Goal: Task Accomplishment & Management: Complete application form

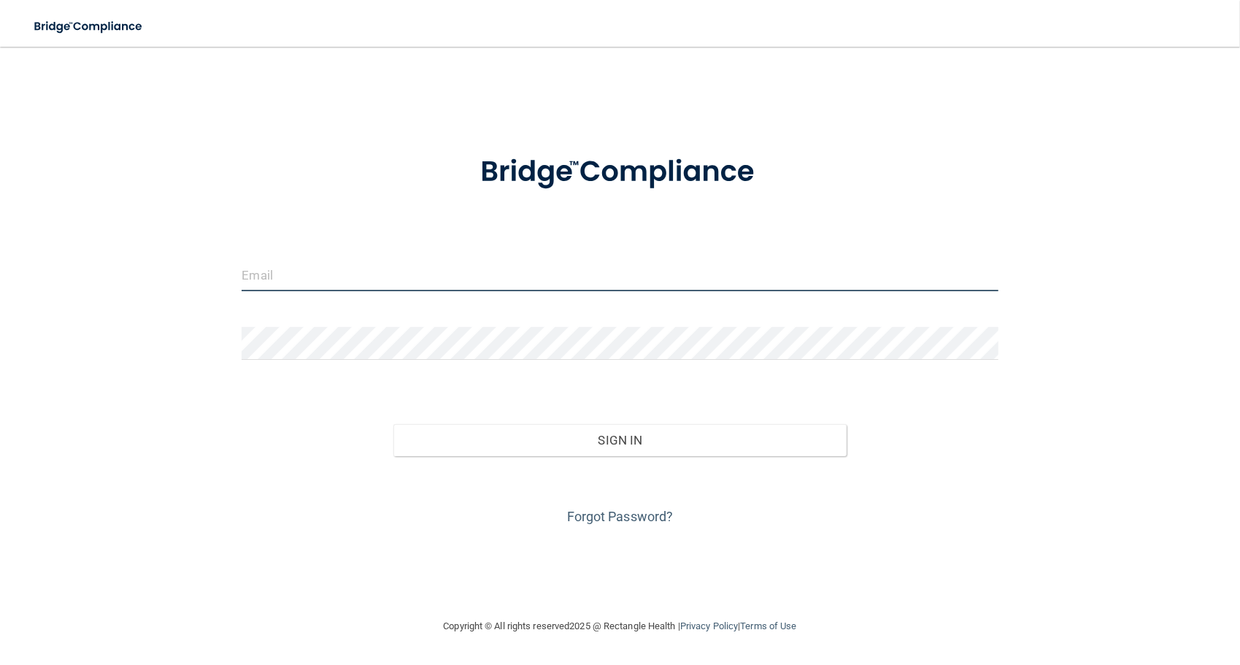
click at [425, 263] on input "email" at bounding box center [620, 274] width 756 height 33
type input "[EMAIL_ADDRESS][DOMAIN_NAME]"
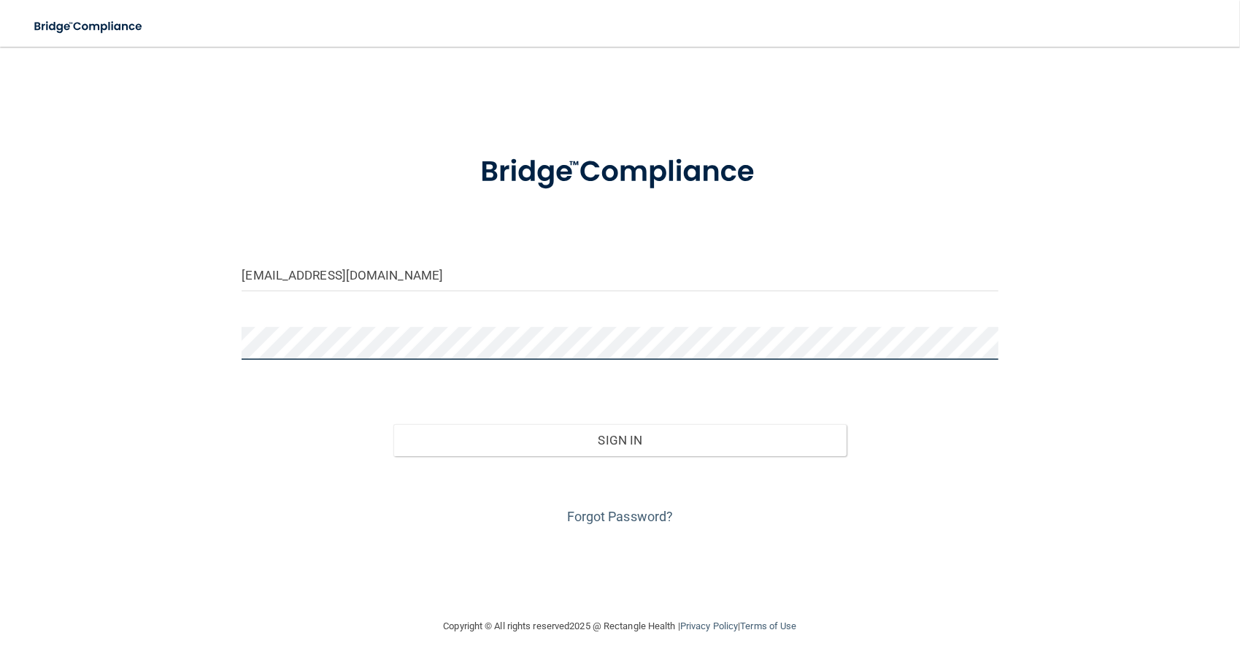
click at [393, 424] on button "Sign In" at bounding box center [620, 440] width 454 height 32
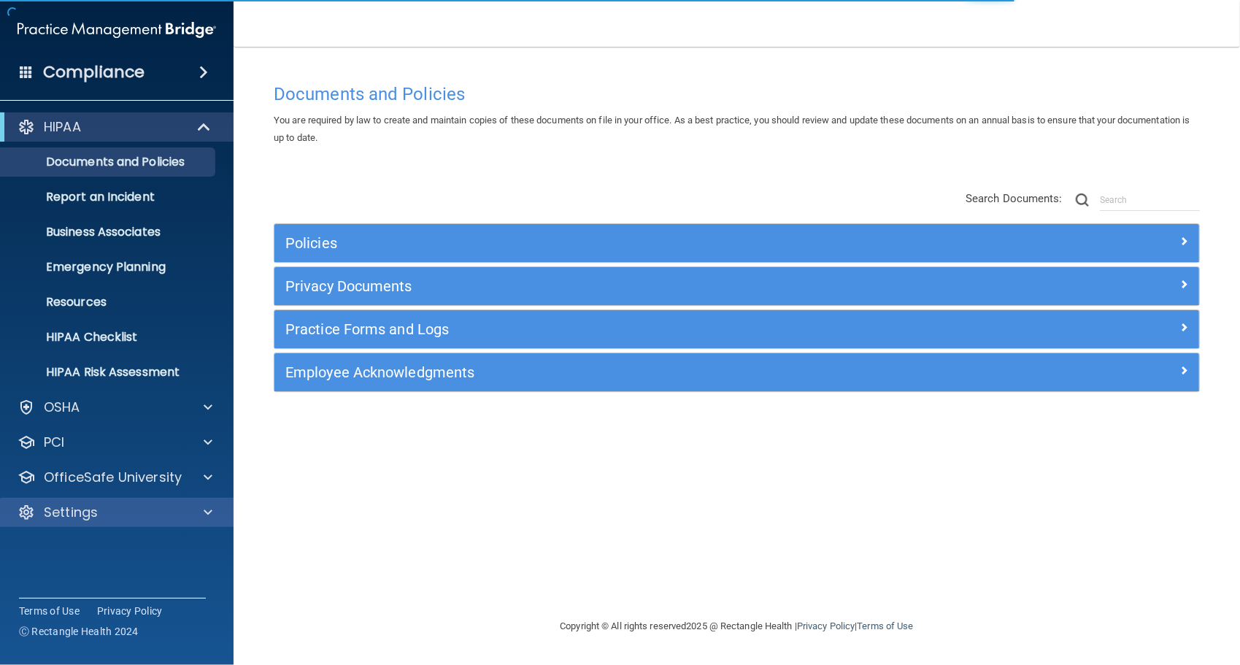
click at [73, 502] on div "Settings" at bounding box center [117, 512] width 234 height 29
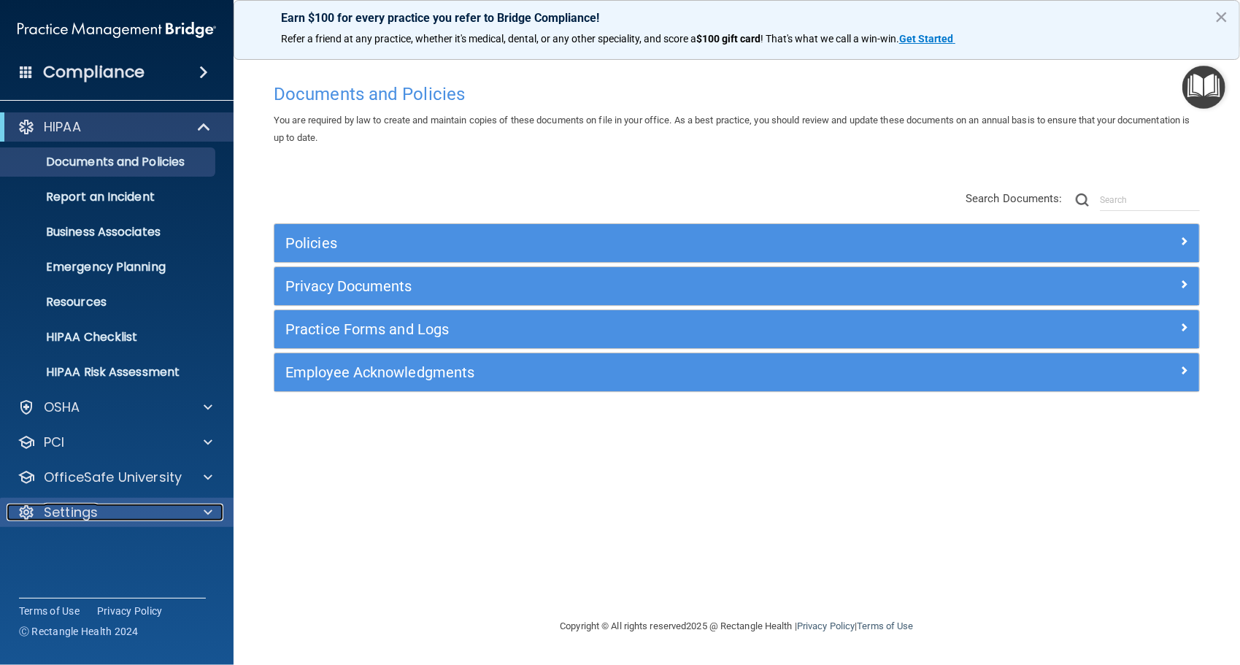
click at [204, 514] on span at bounding box center [208, 513] width 9 height 18
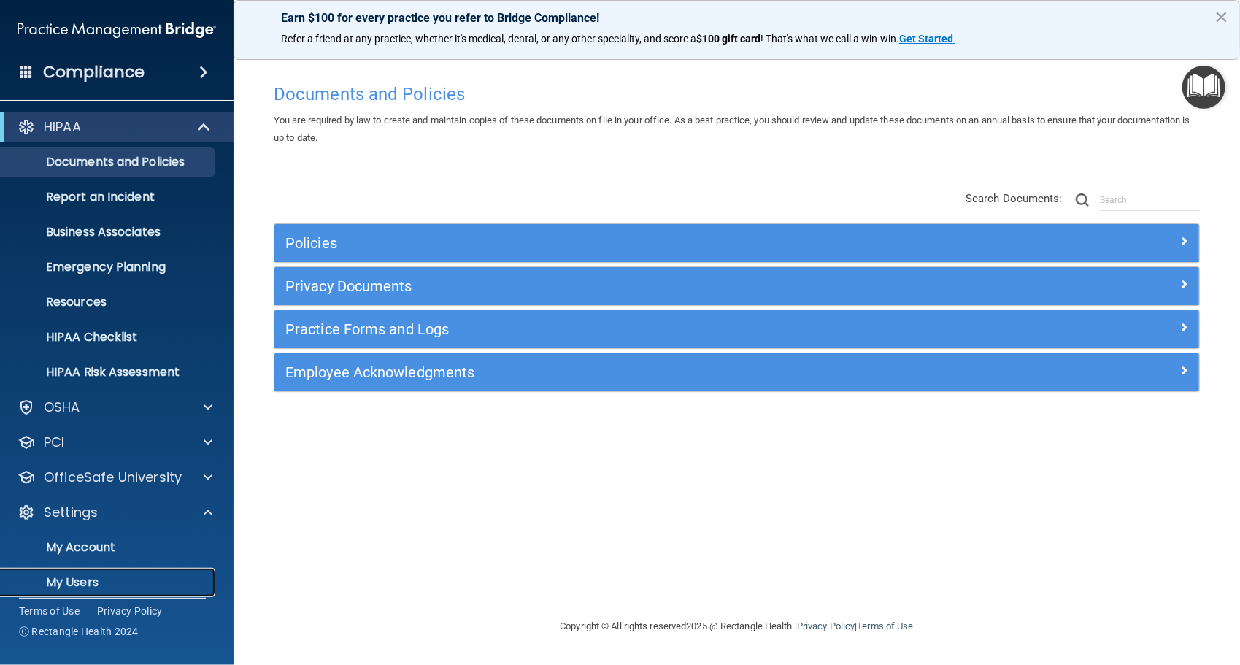
click at [77, 579] on p "My Users" at bounding box center [108, 582] width 199 height 15
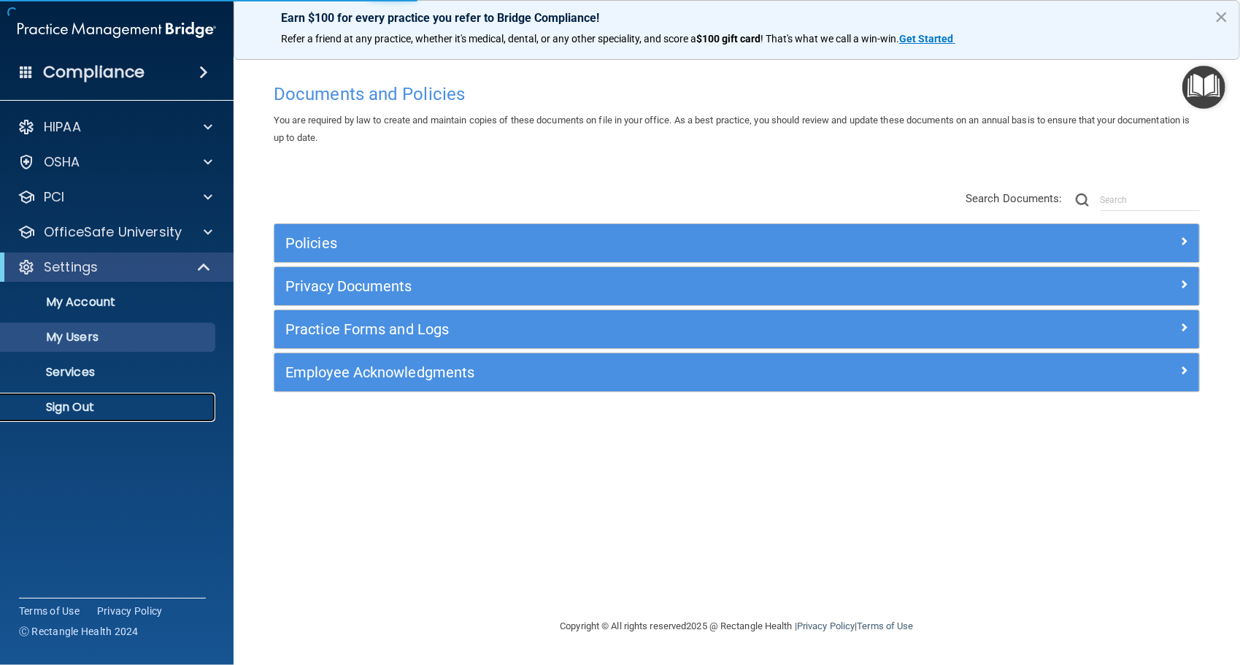
select select "20"
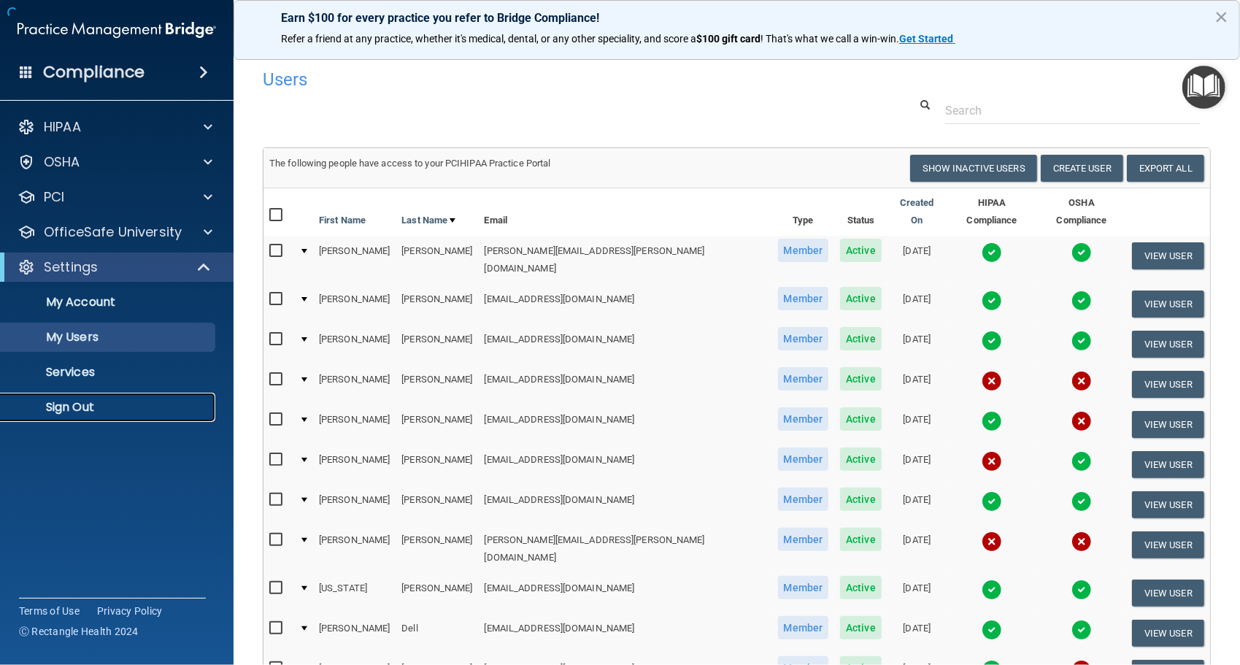
click at [83, 406] on p "Sign Out" at bounding box center [108, 407] width 199 height 15
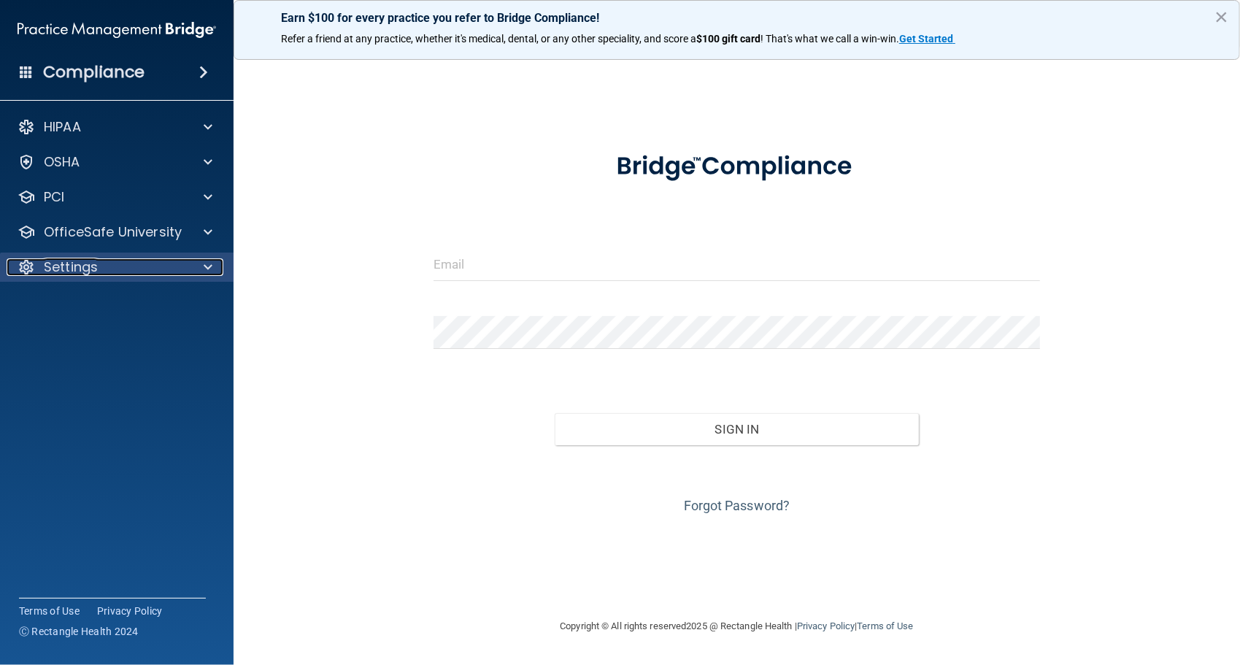
click at [75, 261] on p "Settings" at bounding box center [71, 267] width 54 height 18
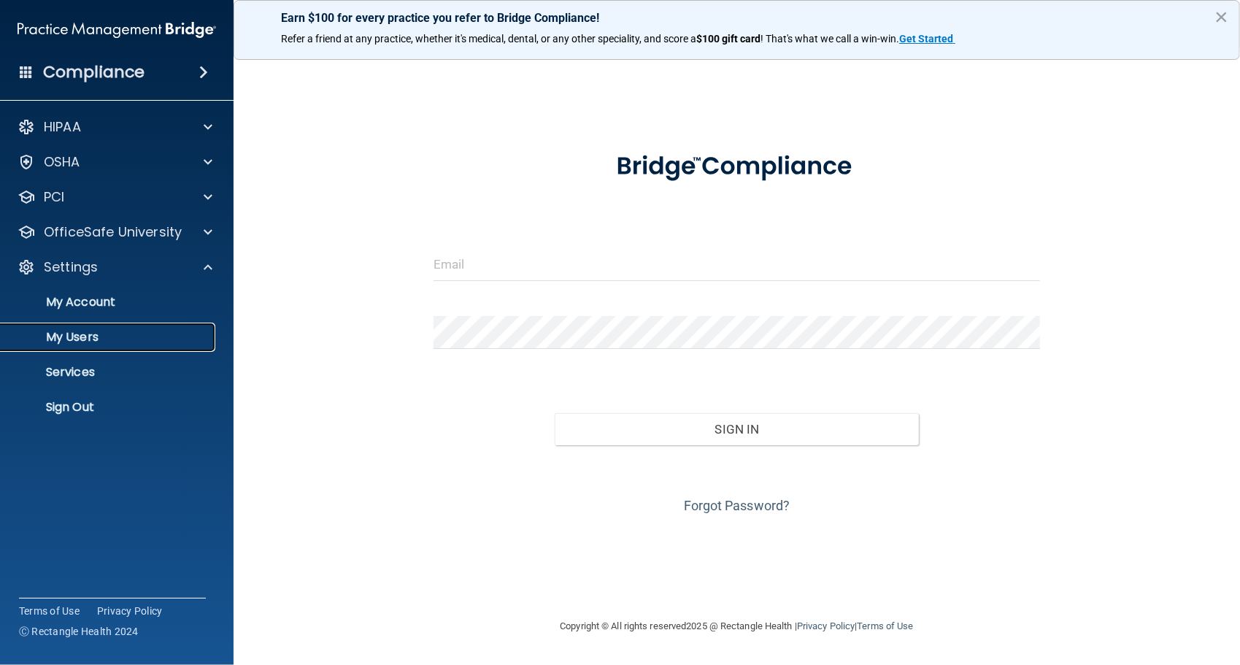
click at [74, 334] on p "My Users" at bounding box center [108, 337] width 199 height 15
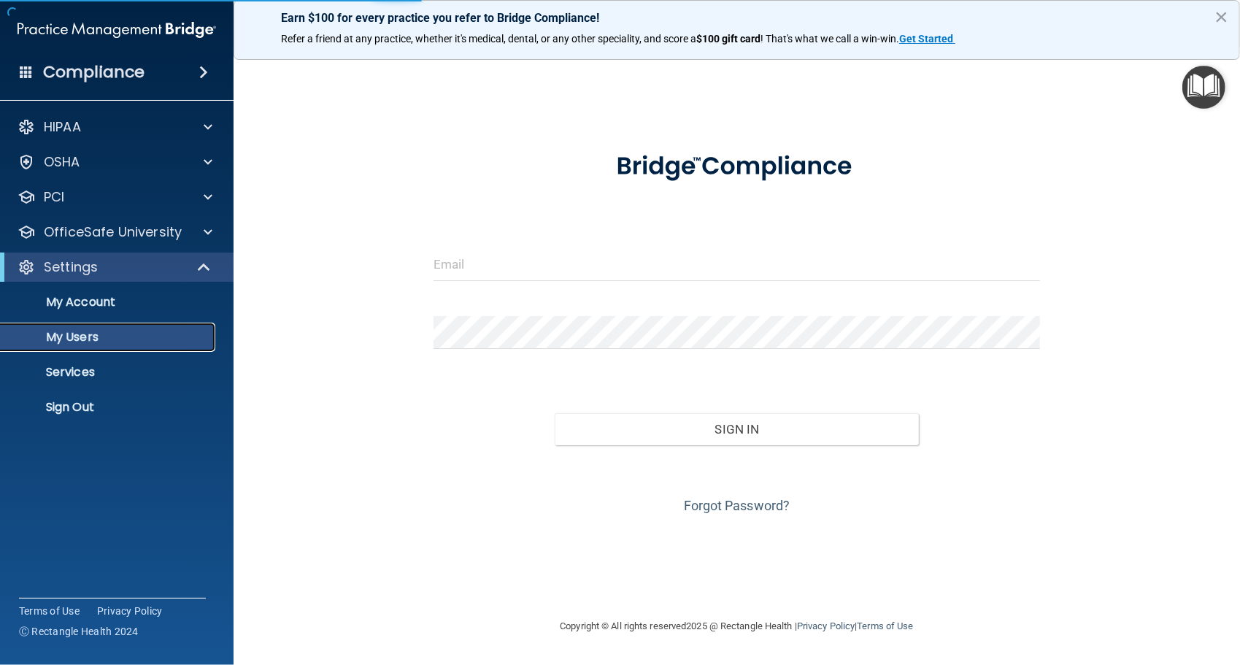
select select "20"
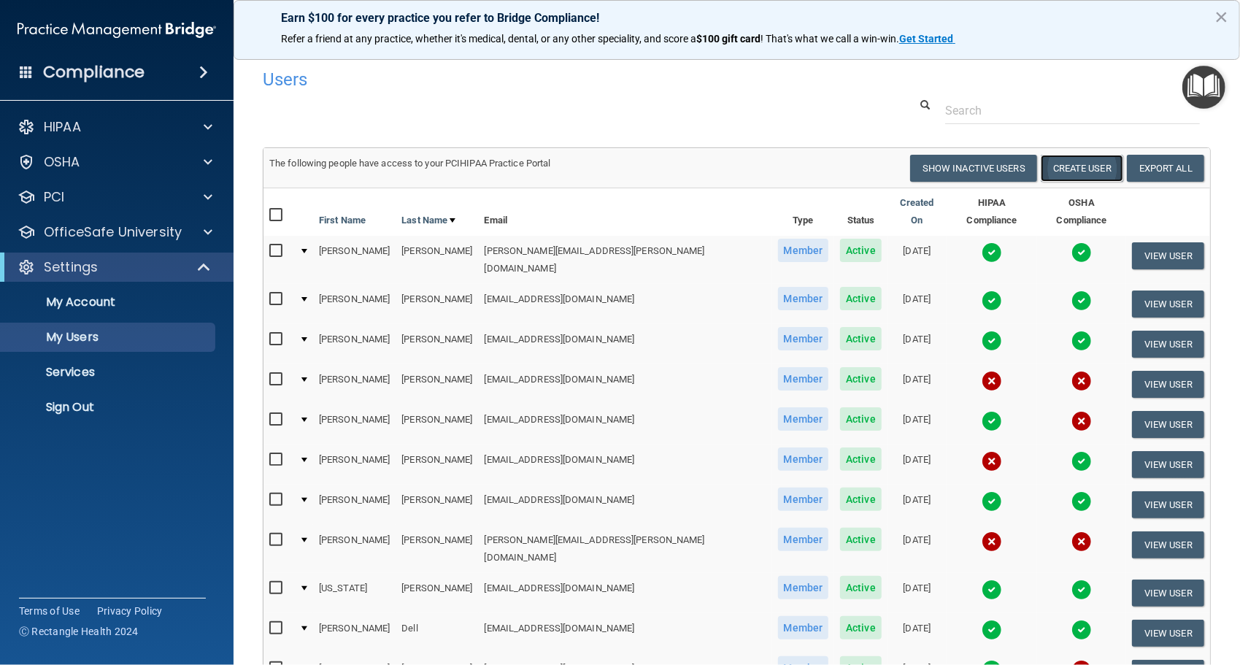
click at [1068, 165] on button "Create User" at bounding box center [1082, 168] width 82 height 27
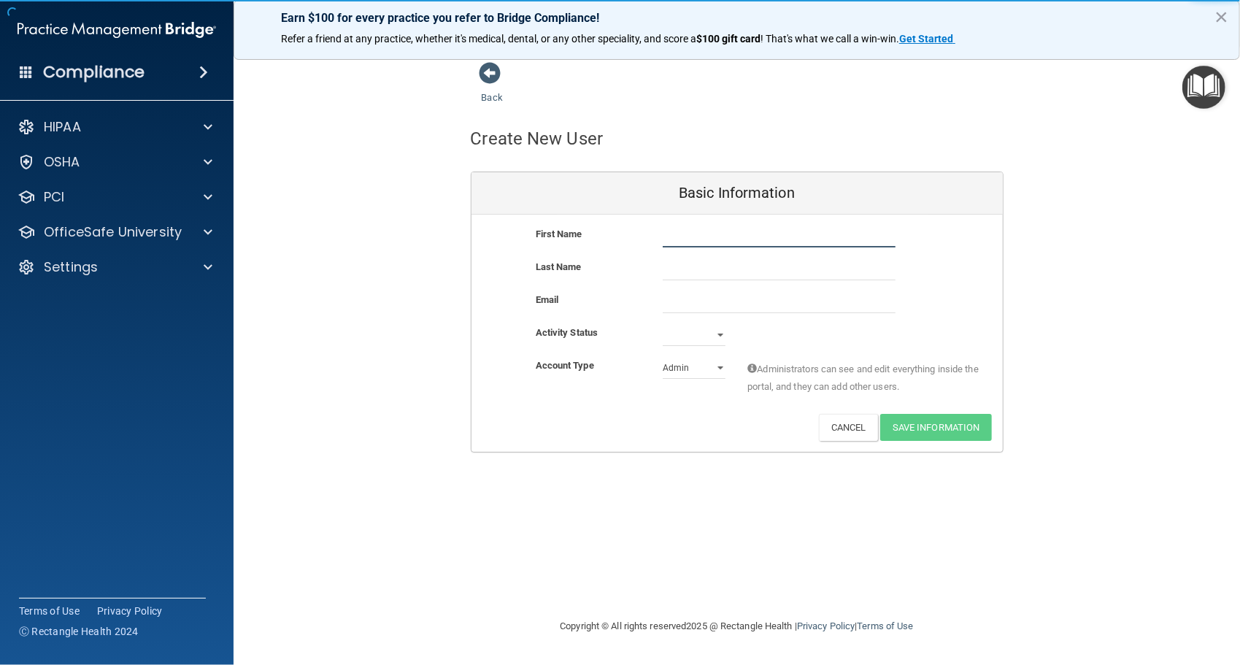
click at [744, 234] on input "text" at bounding box center [779, 236] width 233 height 22
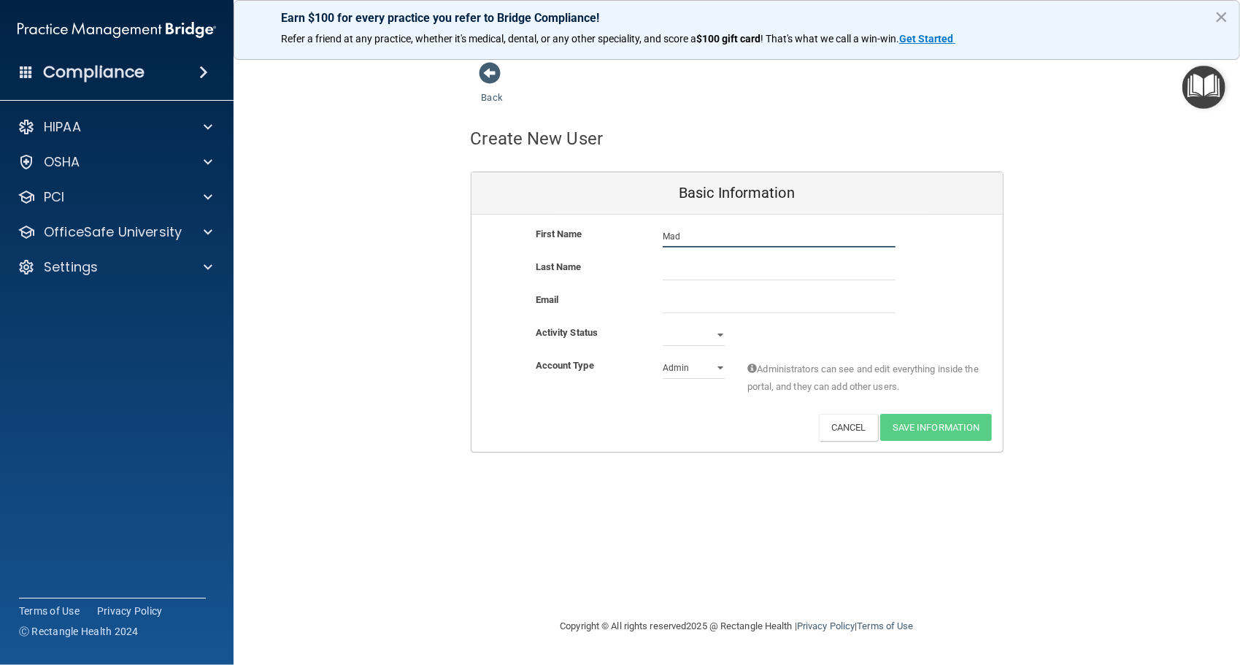
type input "[GEOGRAPHIC_DATA]"
type input "HIll"
click at [684, 303] on input "email" at bounding box center [779, 302] width 233 height 22
type input "[EMAIL_ADDRESS][DOMAIN_NAME]"
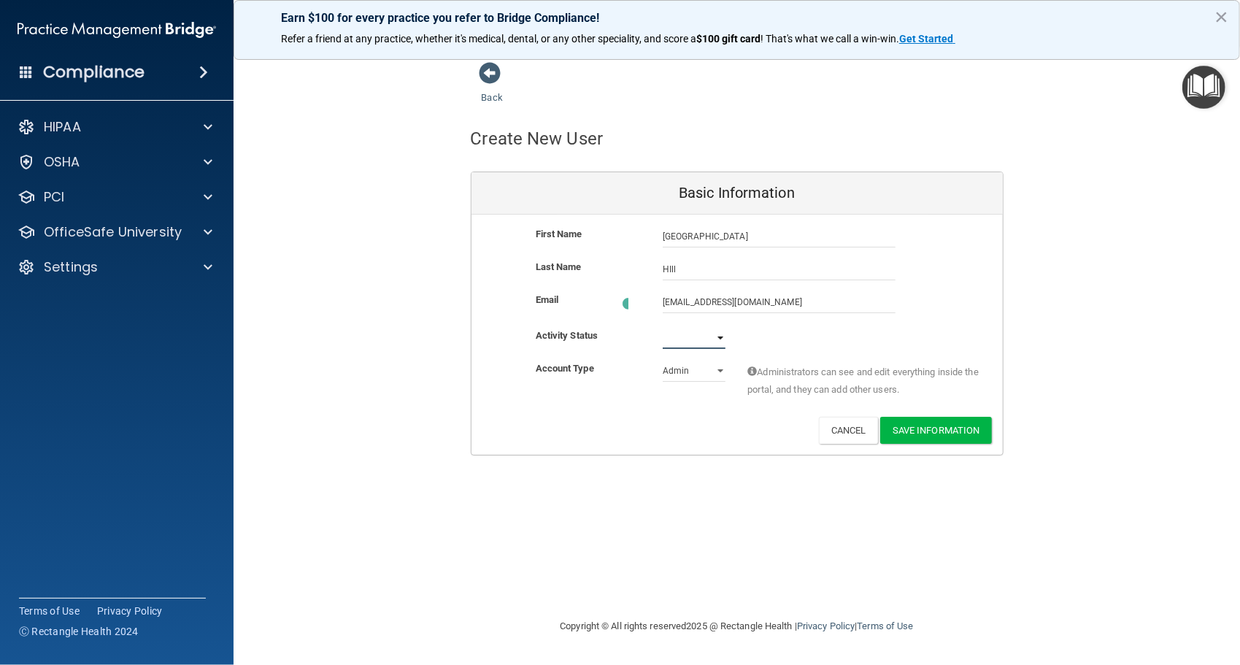
click at [724, 331] on select "Active Inactive" at bounding box center [694, 338] width 63 height 22
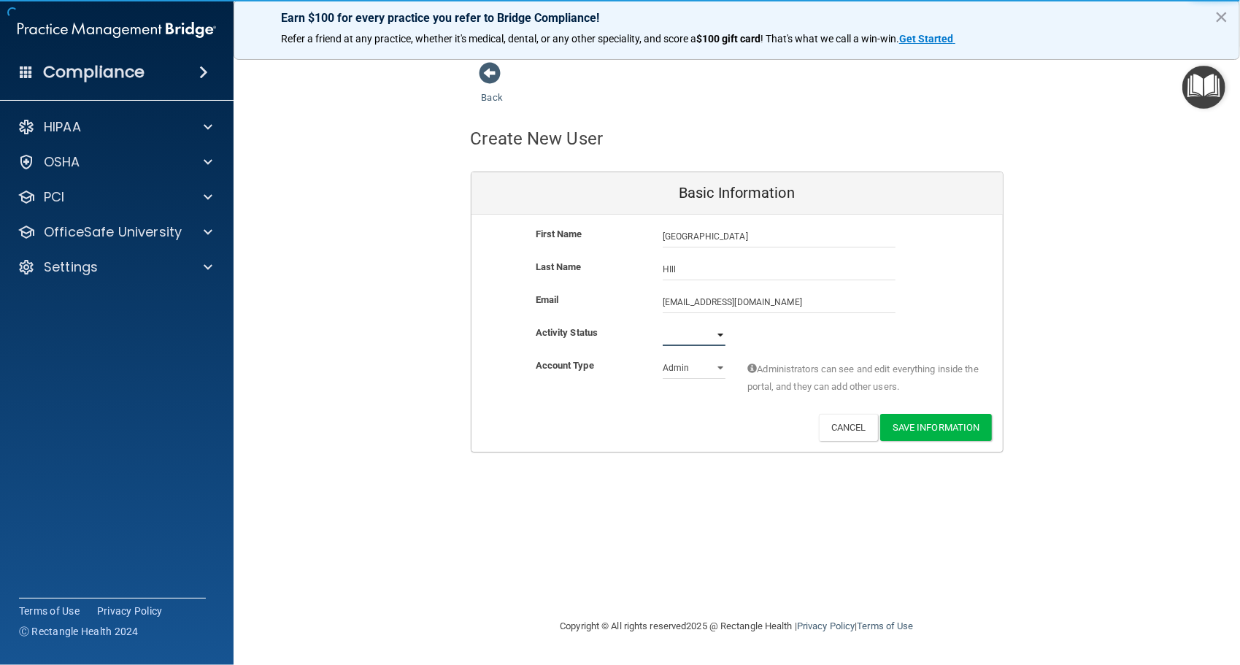
select select "active"
click at [663, 324] on select "Active Inactive" at bounding box center [694, 335] width 63 height 22
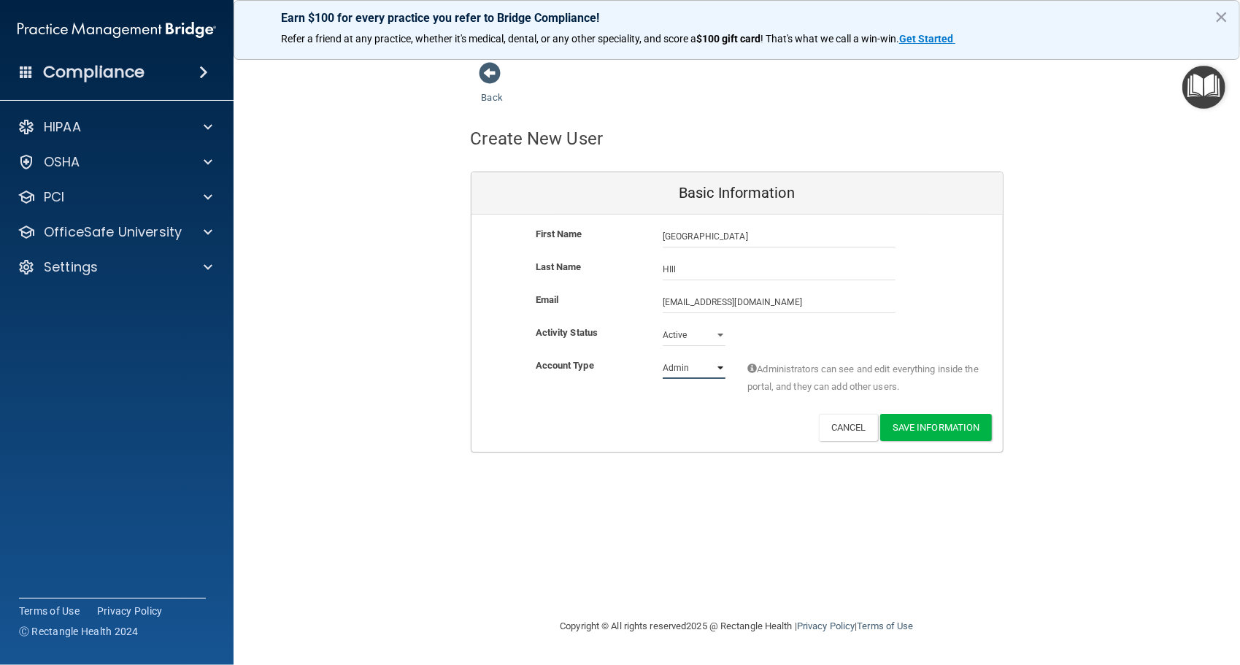
click at [722, 363] on select "Admin Member" at bounding box center [694, 368] width 63 height 22
select select "practice_member"
click at [663, 357] on select "Admin Member" at bounding box center [694, 368] width 63 height 22
click at [929, 421] on button "Save Information" at bounding box center [936, 427] width 112 height 27
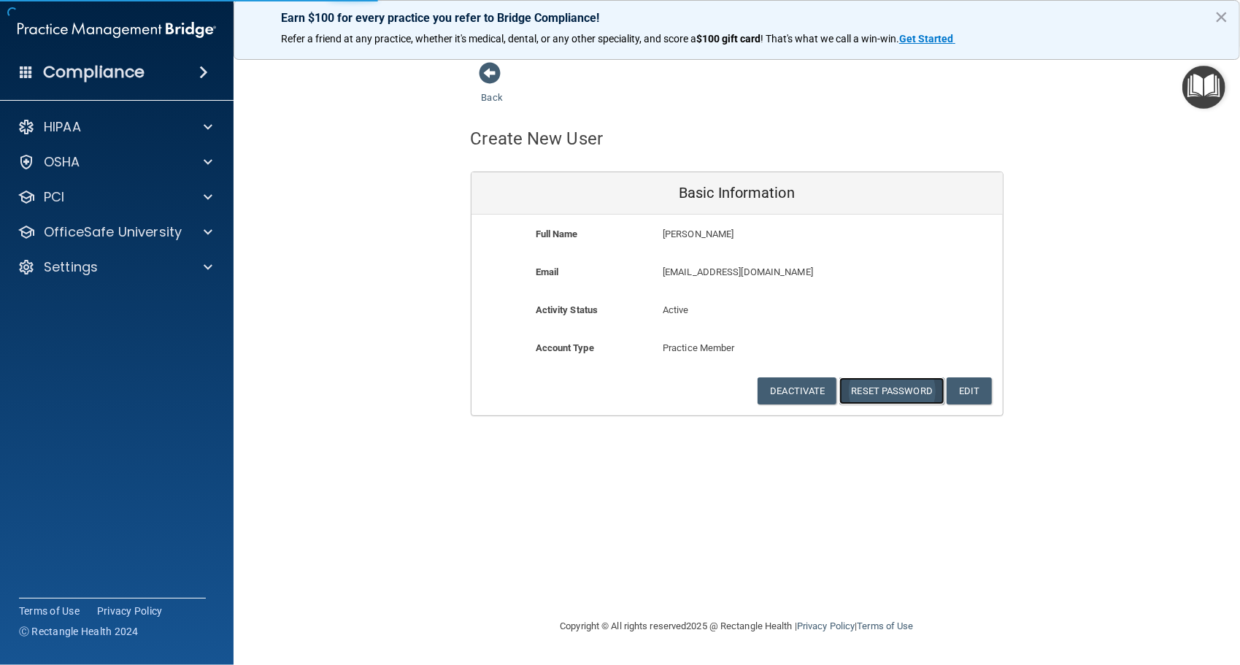
click at [896, 385] on button "Reset Password" at bounding box center [891, 390] width 105 height 27
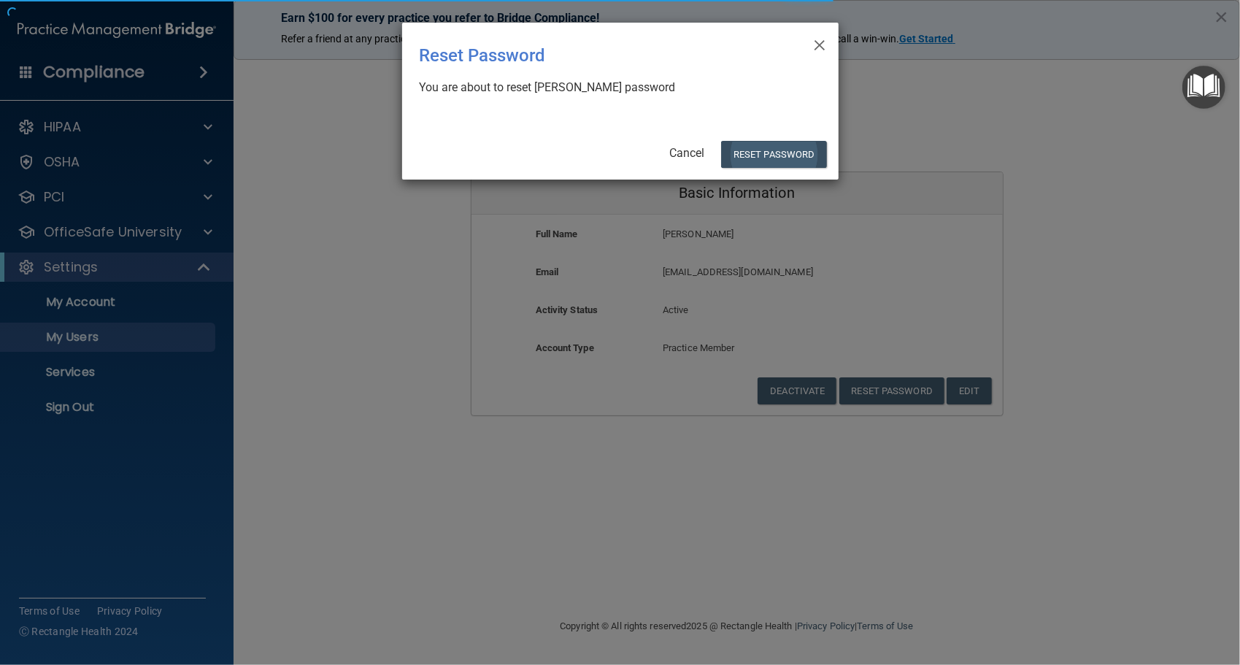
select select "20"
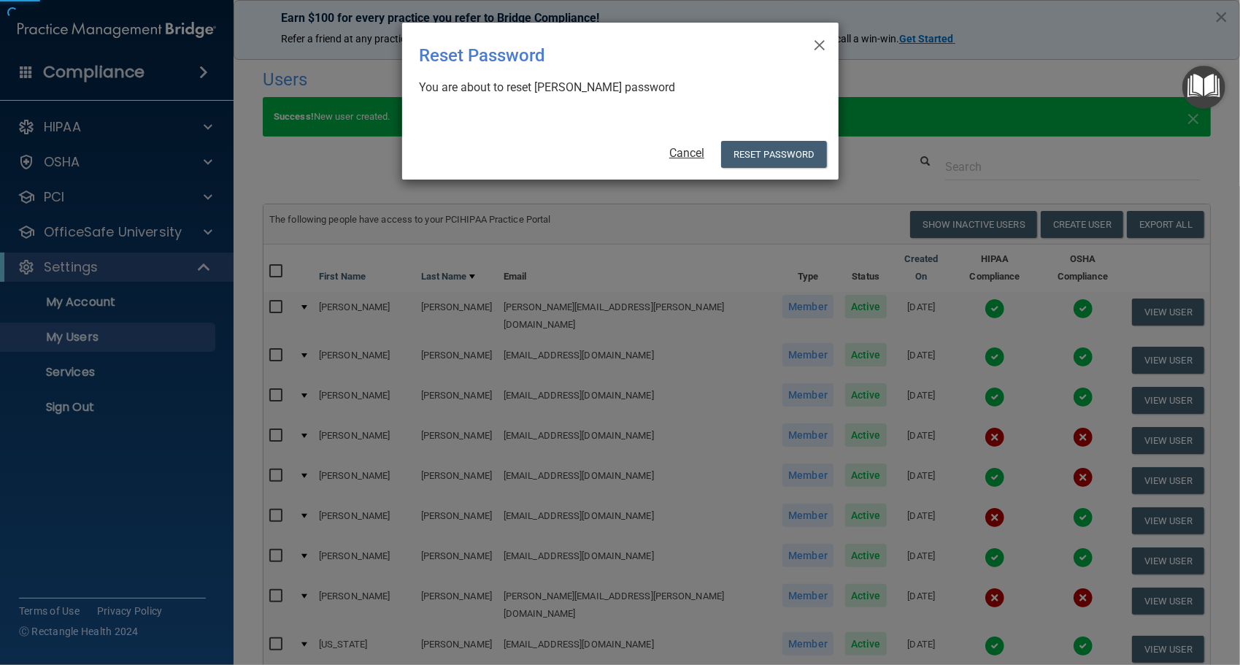
click at [689, 146] on link "Cancel" at bounding box center [686, 153] width 35 height 14
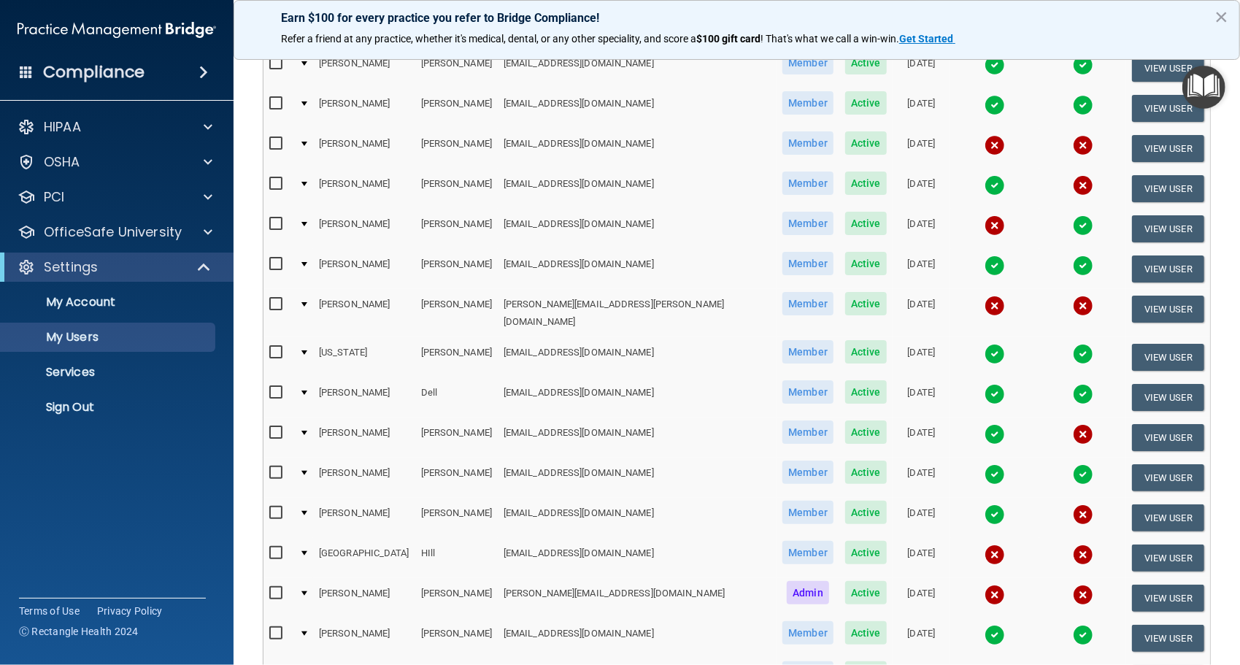
click at [279, 547] on input "checkbox" at bounding box center [277, 553] width 17 height 12
checkbox input "true"
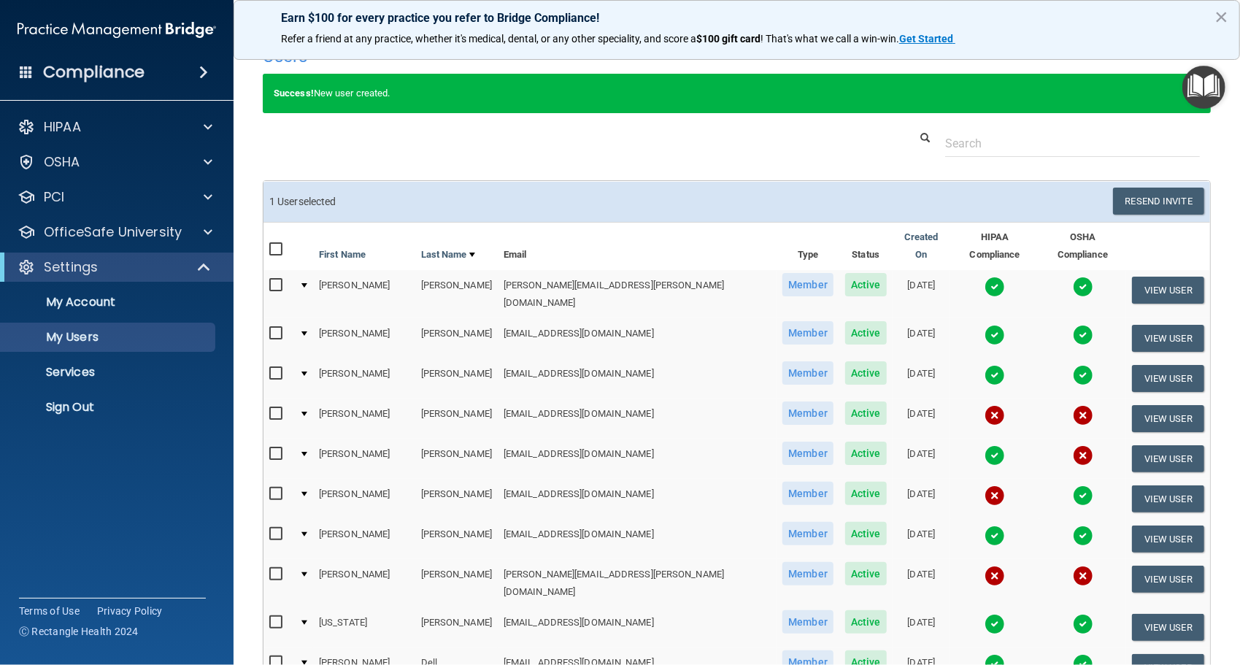
scroll to position [1, 0]
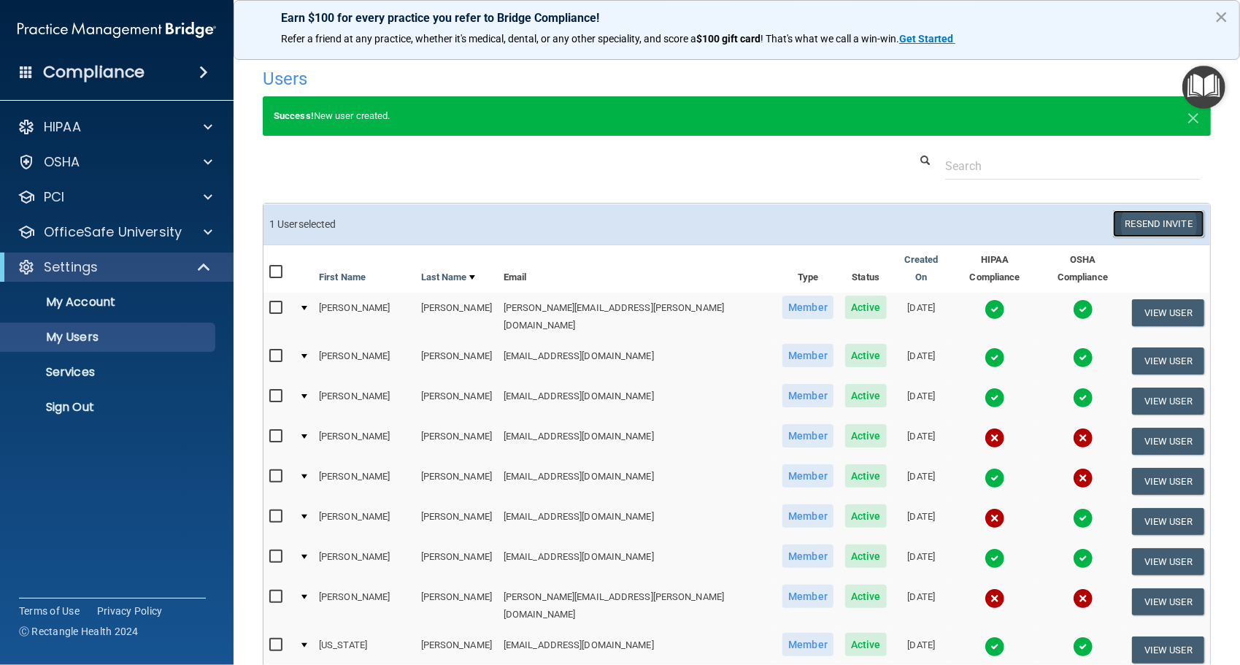
click at [1149, 217] on button "Resend Invite" at bounding box center [1158, 223] width 91 height 27
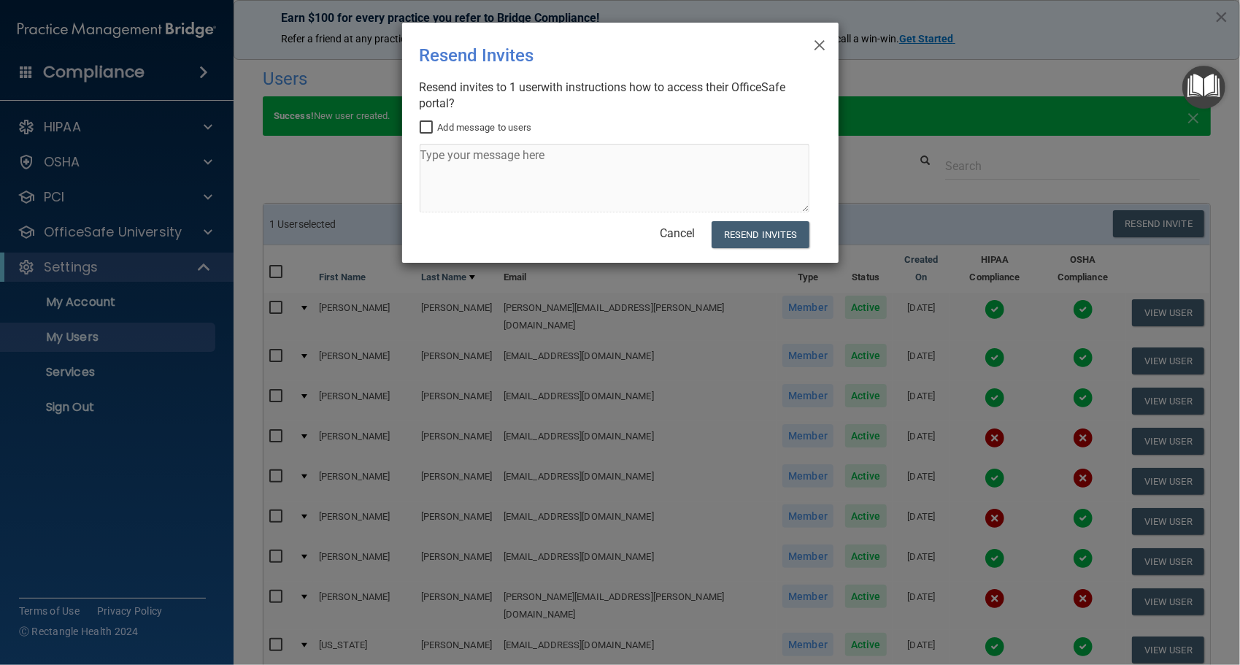
click at [424, 123] on input "Add message to users" at bounding box center [428, 128] width 17 height 12
checkbox input "true"
click at [441, 162] on textarea at bounding box center [615, 178] width 390 height 69
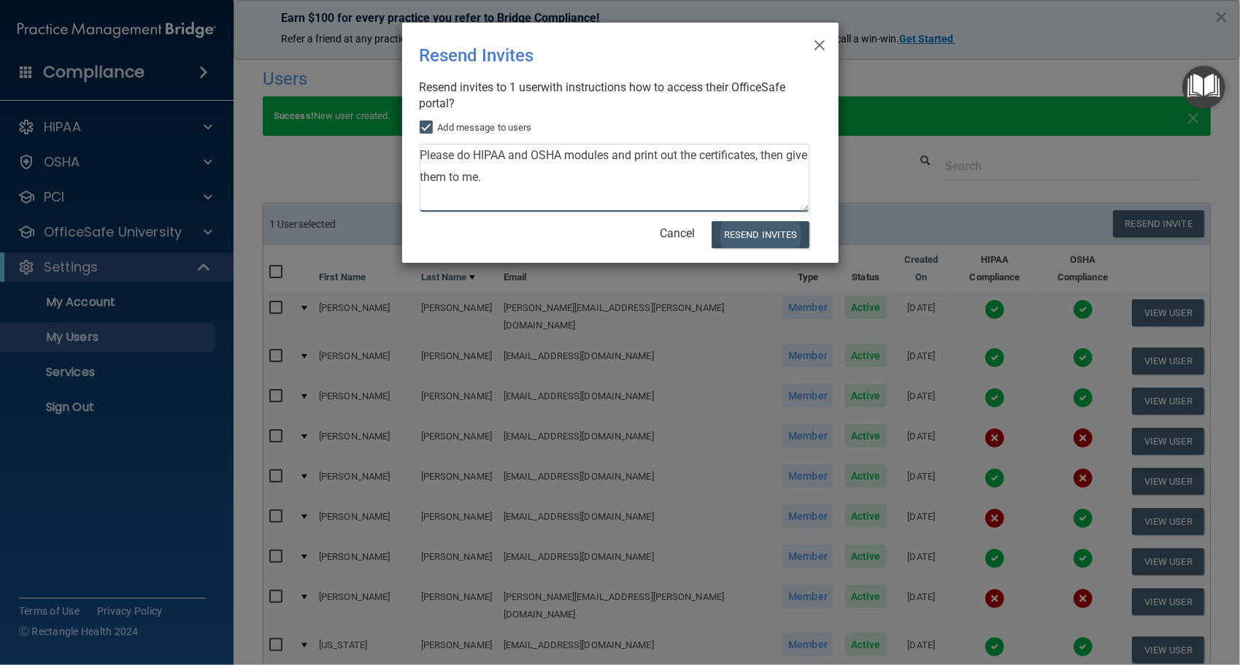
type textarea "Please do HIPAA and OSHA modules and print out the certificates, then give them…"
click at [771, 235] on button "Resend Invites" at bounding box center [759, 234] width 97 height 27
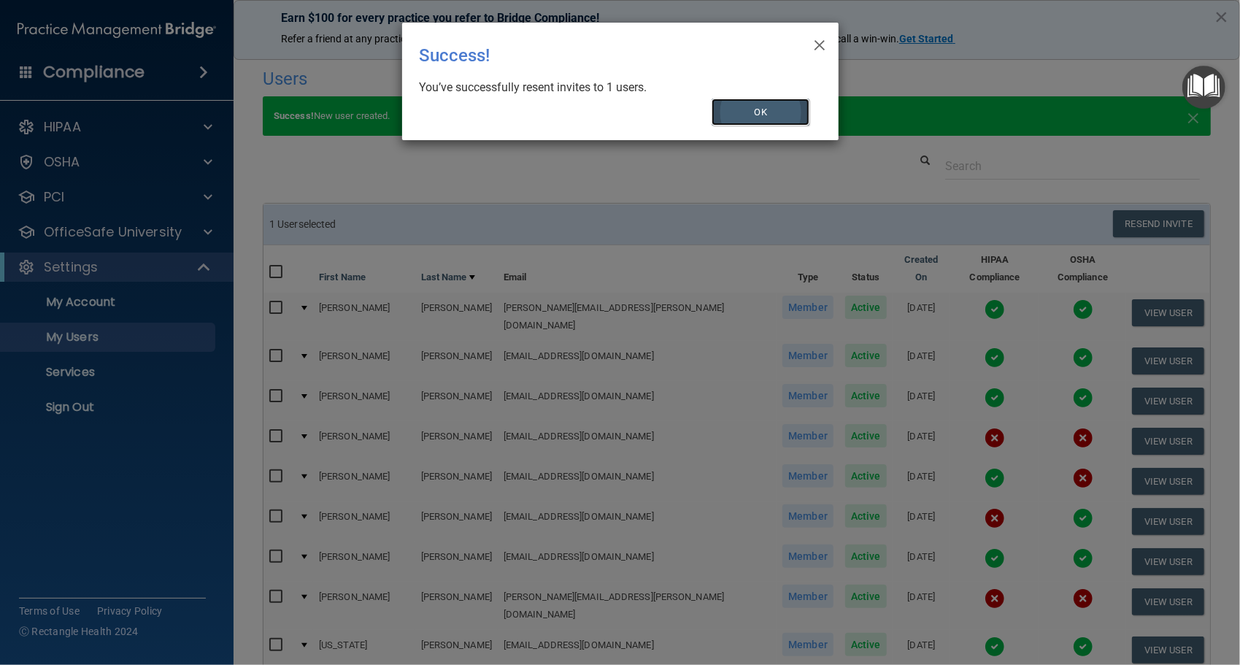
click at [750, 109] on button "OK" at bounding box center [760, 112] width 98 height 27
